Goal: Task Accomplishment & Management: Use online tool/utility

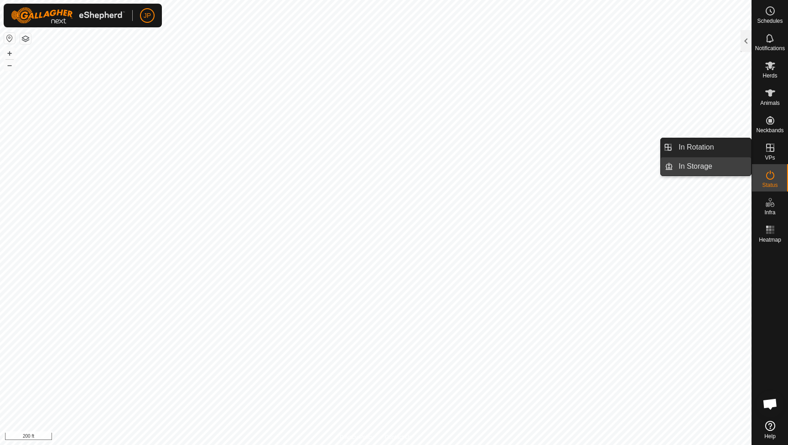
scroll to position [492, 0]
click at [726, 168] on link "In Storage" at bounding box center [712, 166] width 78 height 18
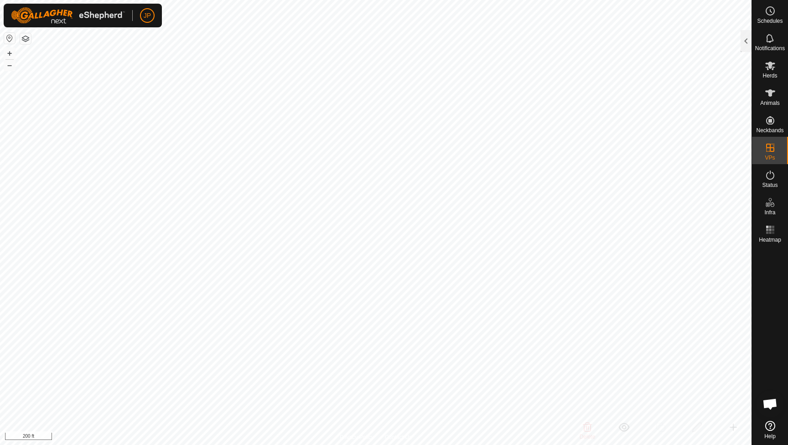
drag, startPoint x: 753, startPoint y: 160, endPoint x: 775, endPoint y: 153, distance: 22.8
click at [775, 153] on icon at bounding box center [769, 147] width 11 height 11
click at [717, 145] on link "In Rotation" at bounding box center [712, 147] width 78 height 18
click at [769, 74] on span "Herds" at bounding box center [769, 75] width 15 height 5
click at [746, 46] on div at bounding box center [745, 41] width 11 height 22
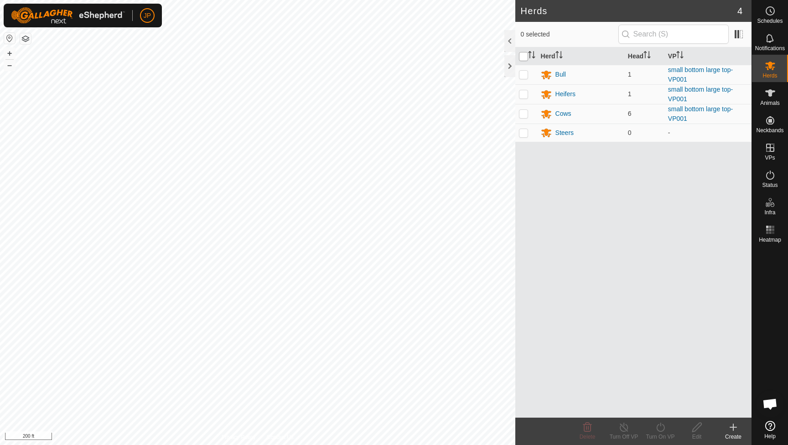
click at [526, 56] on input "checkbox" at bounding box center [523, 56] width 9 height 9
checkbox input "true"
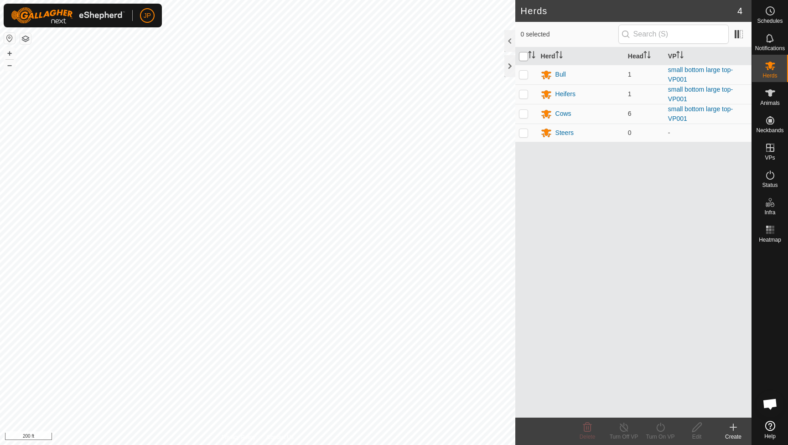
checkbox input "true"
click at [660, 427] on icon at bounding box center [659, 427] width 11 height 11
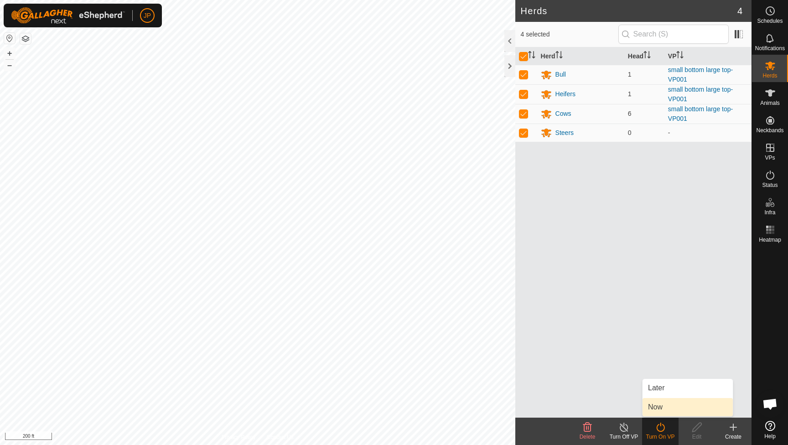
click at [661, 409] on link "Now" at bounding box center [687, 407] width 90 height 18
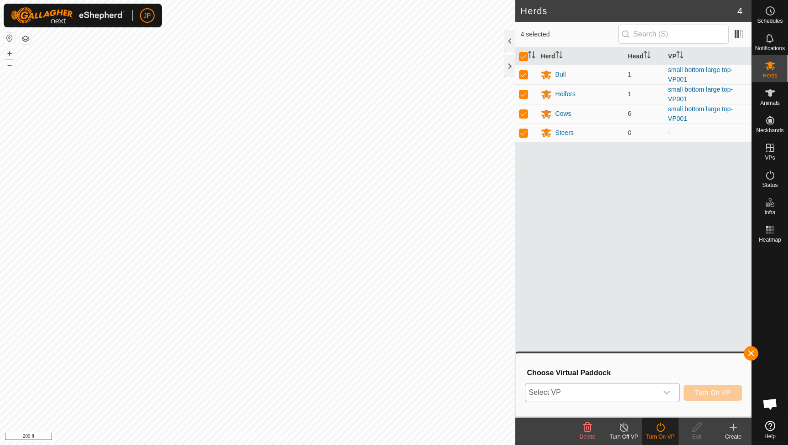
click at [645, 397] on span "Select VP" at bounding box center [591, 392] width 132 height 18
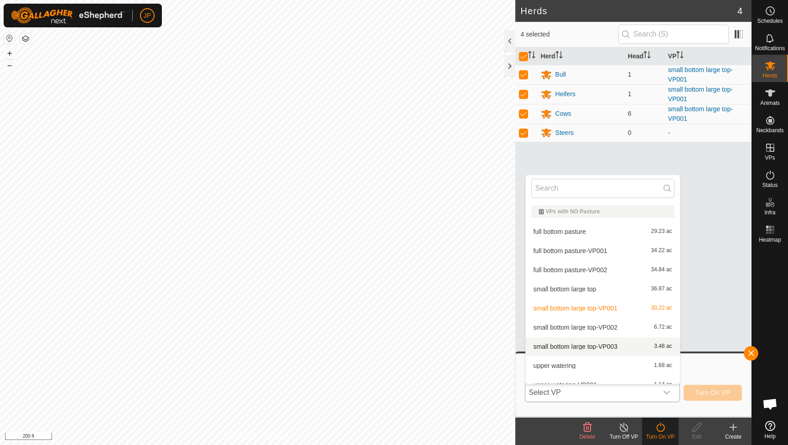
scroll to position [10, 0]
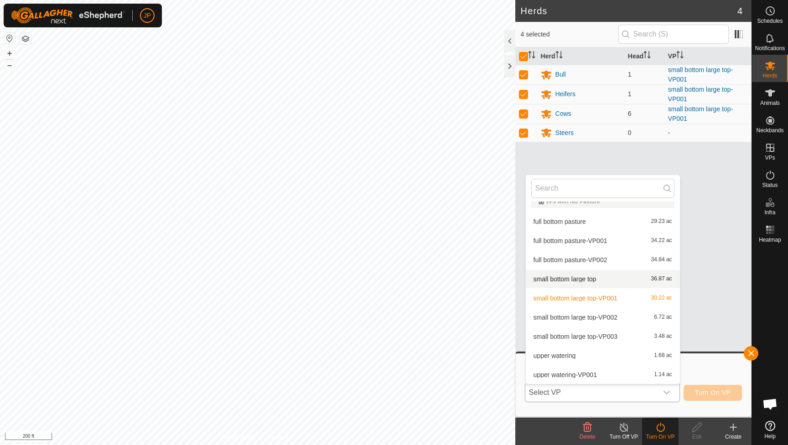
click at [586, 279] on li "small bottom large top 36.87 ac" at bounding box center [603, 279] width 154 height 18
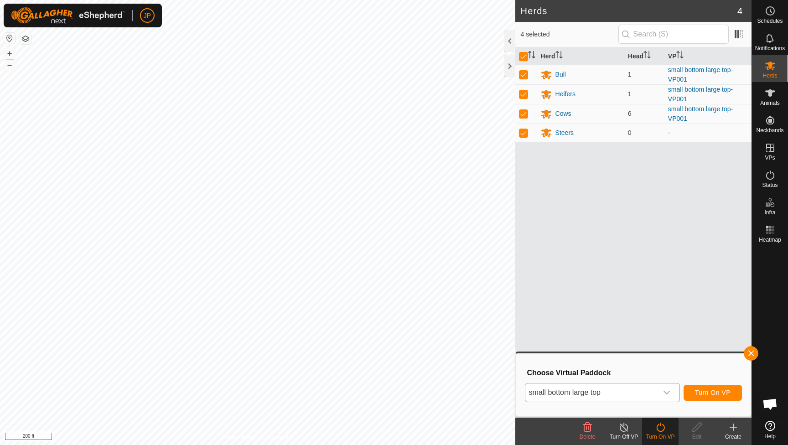
click at [702, 388] on button "Turn On VP" at bounding box center [712, 393] width 58 height 16
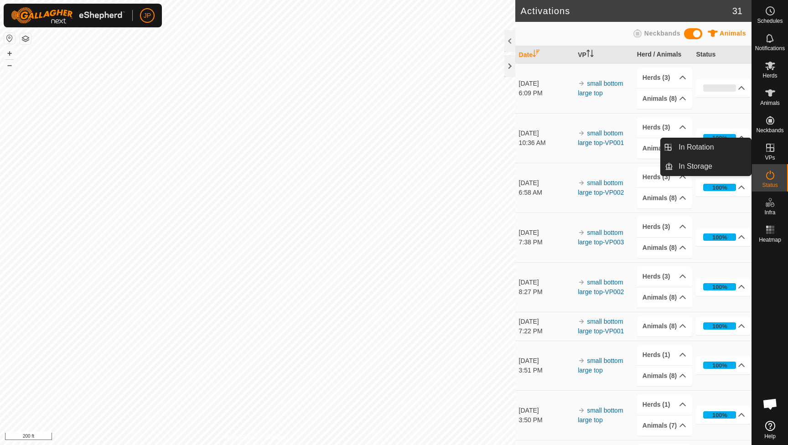
click at [770, 145] on icon at bounding box center [769, 147] width 11 height 11
click at [728, 147] on link "In Rotation" at bounding box center [712, 147] width 78 height 18
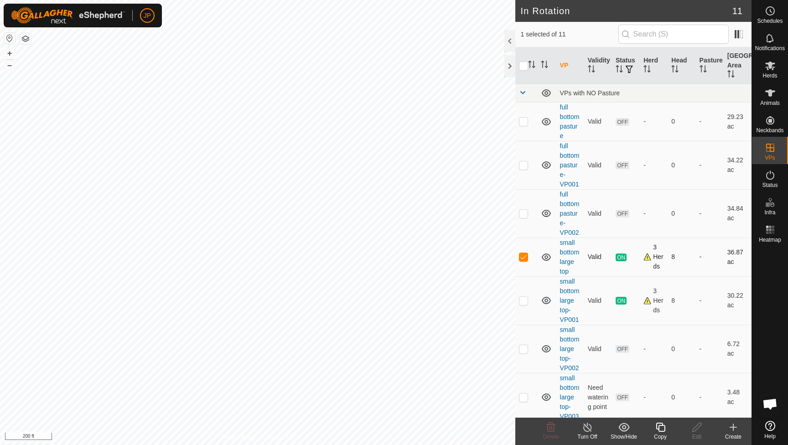
click at [521, 259] on p-checkbox at bounding box center [523, 256] width 9 height 7
checkbox input "false"
click at [565, 206] on link "full bottom pasture-VP002" at bounding box center [570, 214] width 20 height 46
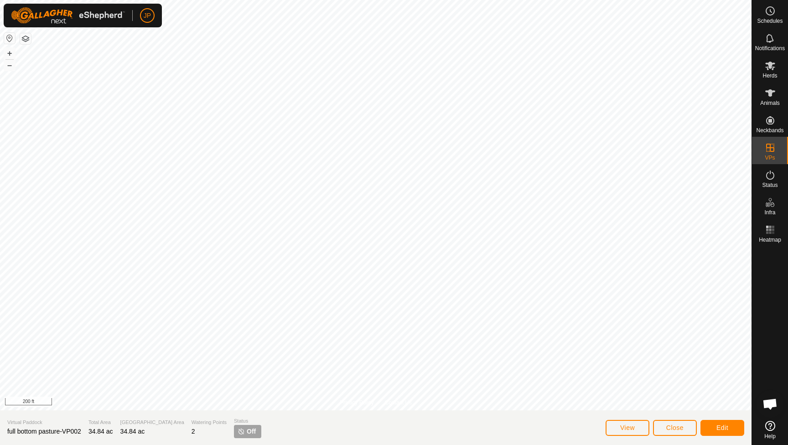
click at [675, 427] on span "Close" at bounding box center [674, 427] width 17 height 7
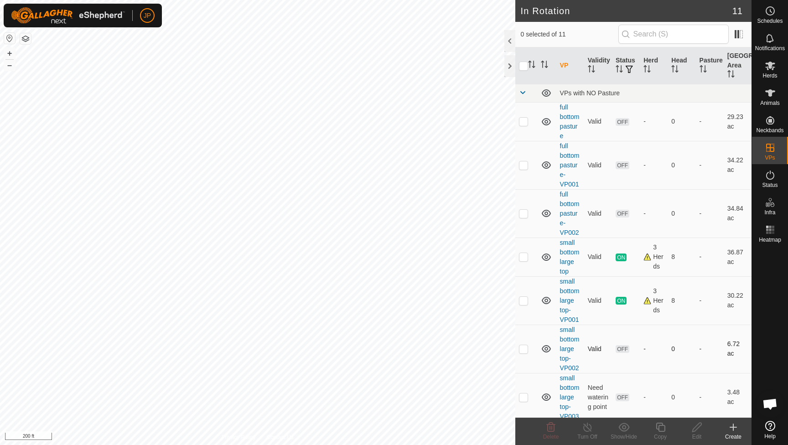
scroll to position [160, 0]
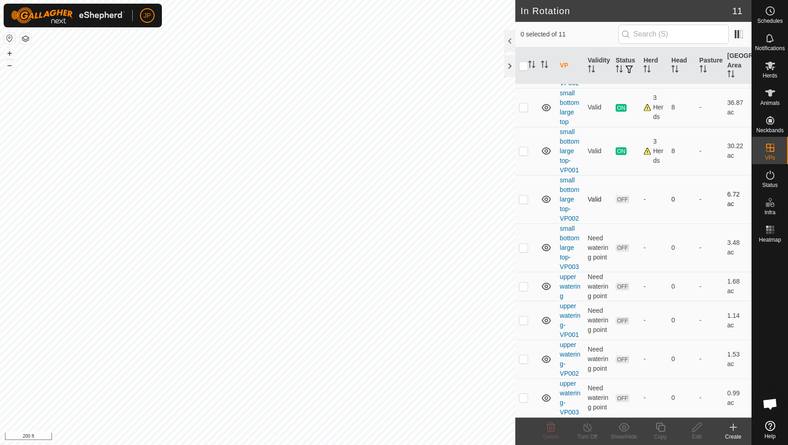
checkbox input "true"
checkbox input "false"
checkbox input "true"
